Goal: Check status: Check status

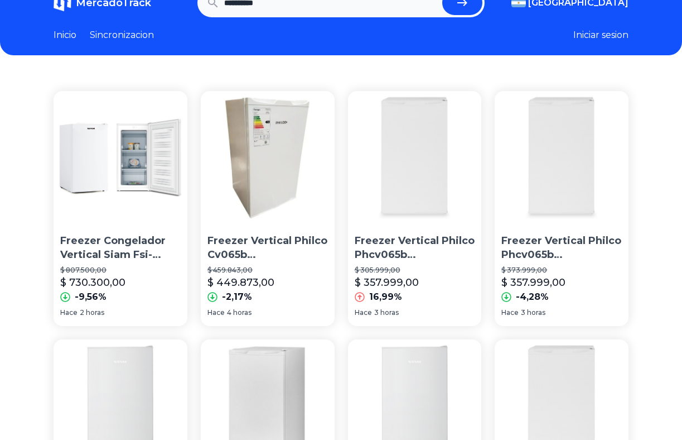
scroll to position [42, 0]
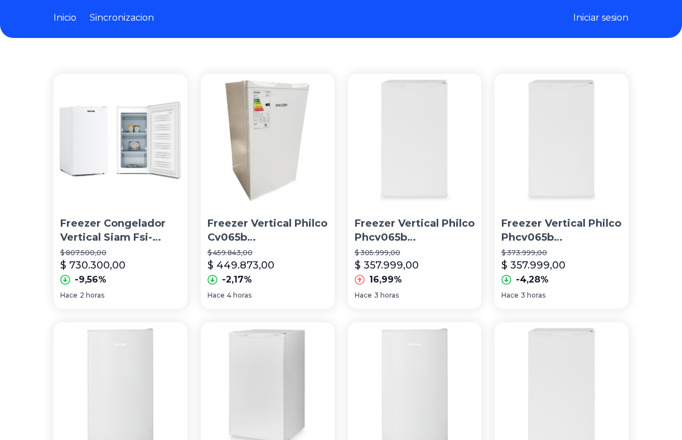
click at [565, 141] on img at bounding box center [562, 141] width 134 height 134
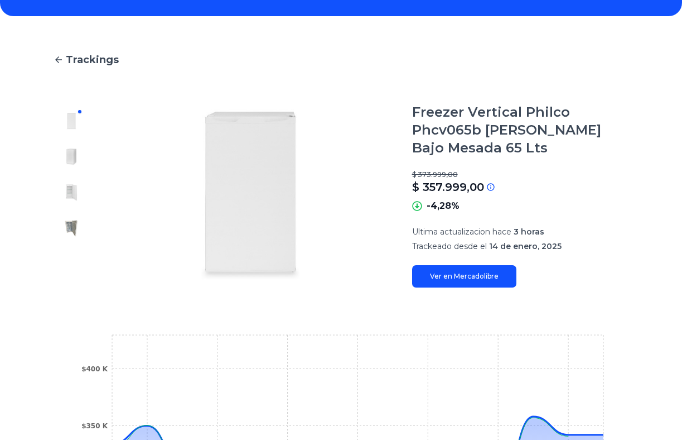
scroll to position [15, 0]
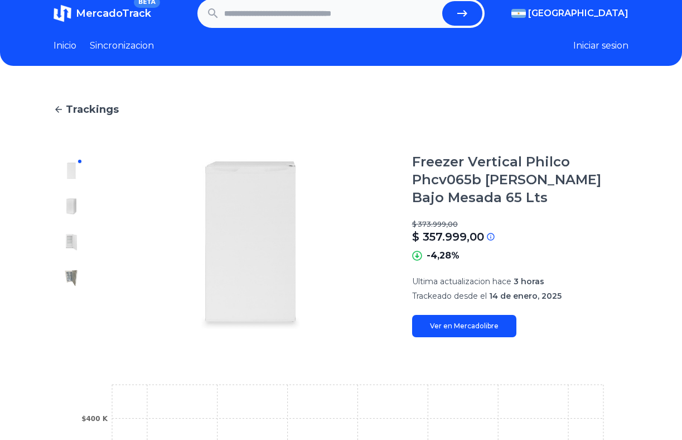
click at [51, 106] on div "Trackings Freezer Vertical Philco Phcv065b [PERSON_NAME] Bajo Mesada 65 Lts $ 3…" at bounding box center [341, 378] width 682 height 589
click at [56, 109] on icon at bounding box center [58, 109] width 7 height 7
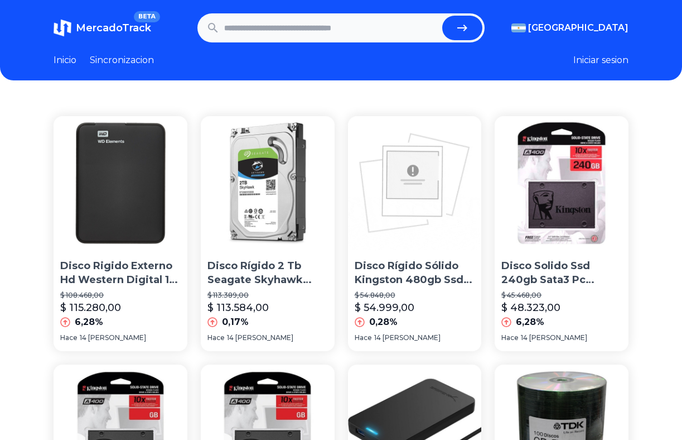
click at [377, 27] on input "text" at bounding box center [331, 28] width 214 height 25
type input "**********"
click at [442, 16] on button "submit" at bounding box center [462, 28] width 40 height 25
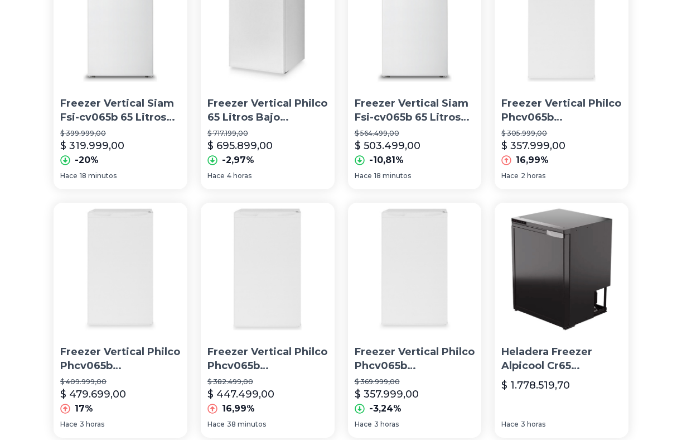
scroll to position [423, 0]
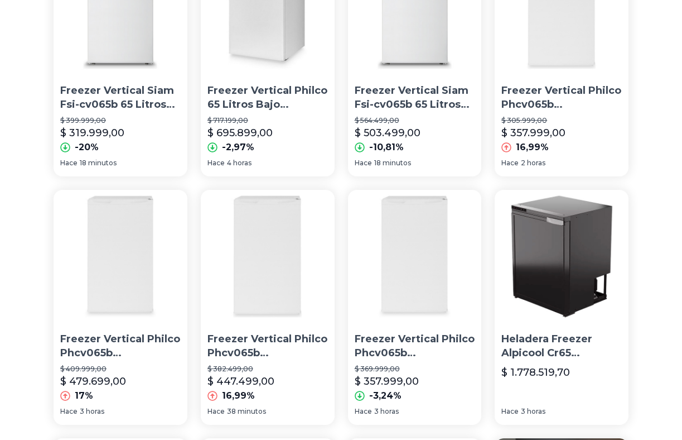
click at [123, 91] on p "Freezer Vertical Siam Fsi-cv065b 65 Litros 220v [PERSON_NAME]" at bounding box center [120, 98] width 120 height 28
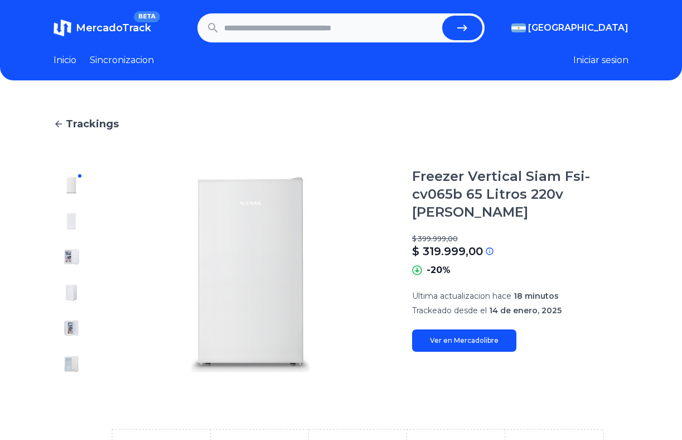
click at [67, 65] on link "Inicio" at bounding box center [65, 60] width 23 height 13
